Goal: Task Accomplishment & Management: Manage account settings

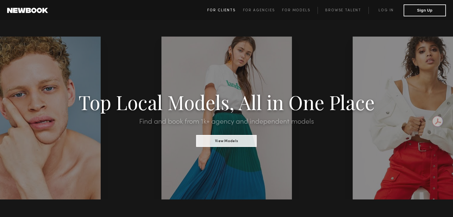
click at [234, 10] on span "For Clients" at bounding box center [221, 11] width 28 height 4
click at [379, 8] on link "Log in" at bounding box center [385, 10] width 35 height 7
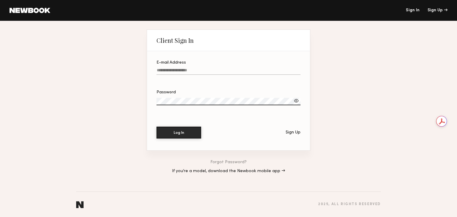
click at [173, 68] on input "E-mail Address" at bounding box center [229, 71] width 144 height 7
type input "**********"
click at [171, 135] on button "Log In" at bounding box center [179, 132] width 45 height 12
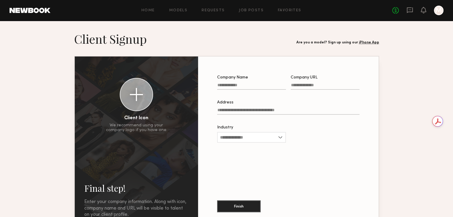
click at [310, 43] on div "Are you a model? Sign up using our iPhone App" at bounding box center [337, 43] width 83 height 4
click at [409, 11] on icon at bounding box center [410, 10] width 6 height 6
click at [441, 11] on div at bounding box center [439, 11] width 10 height 10
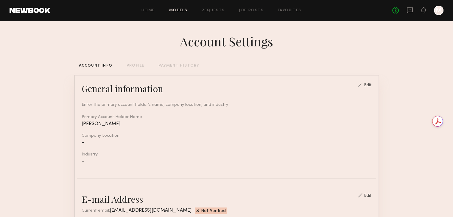
click at [180, 11] on link "Models" at bounding box center [178, 11] width 18 height 4
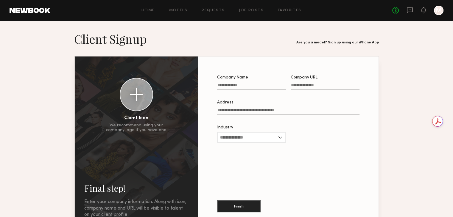
click at [180, 11] on link "Models" at bounding box center [178, 11] width 18 height 4
click at [142, 11] on div "Home Models Requests Job Posts Favorites Sign Out" at bounding box center [221, 11] width 342 height 4
click at [153, 10] on link "Home" at bounding box center [147, 11] width 13 height 4
click at [152, 9] on link "Home" at bounding box center [147, 11] width 13 height 4
